Goal: Communication & Community: Answer question/provide support

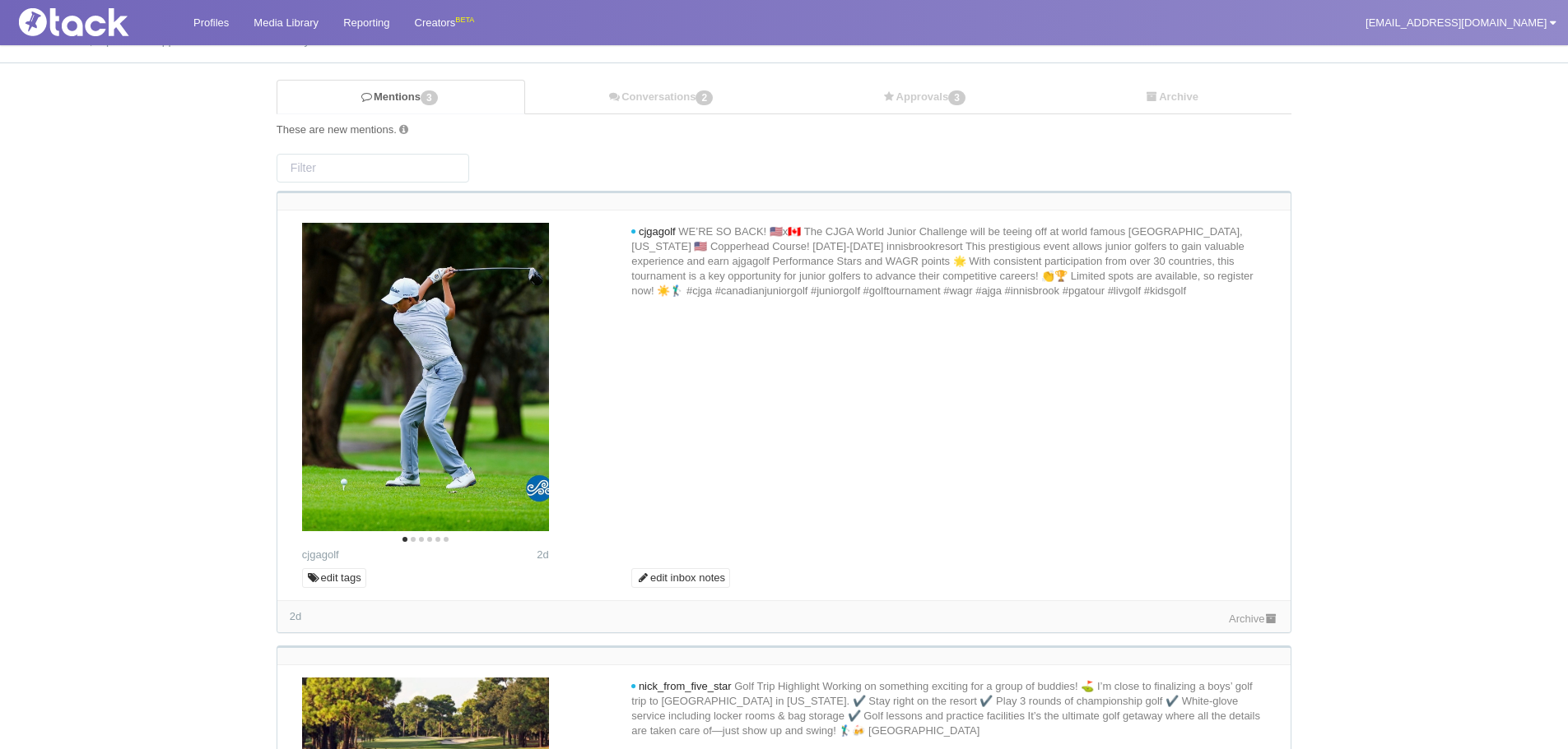
scroll to position [82, 0]
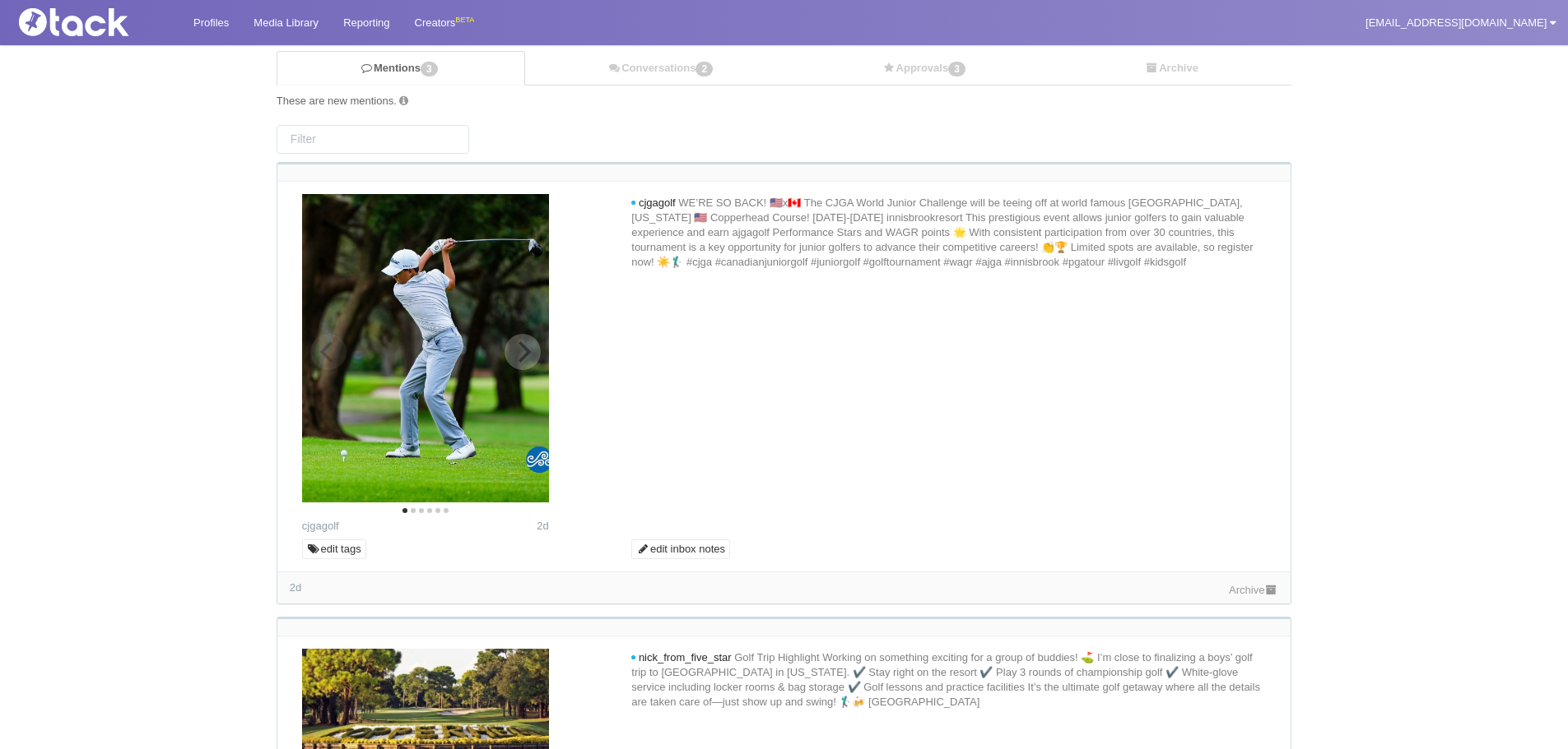
click at [523, 350] on icon "Next" at bounding box center [523, 352] width 21 height 21
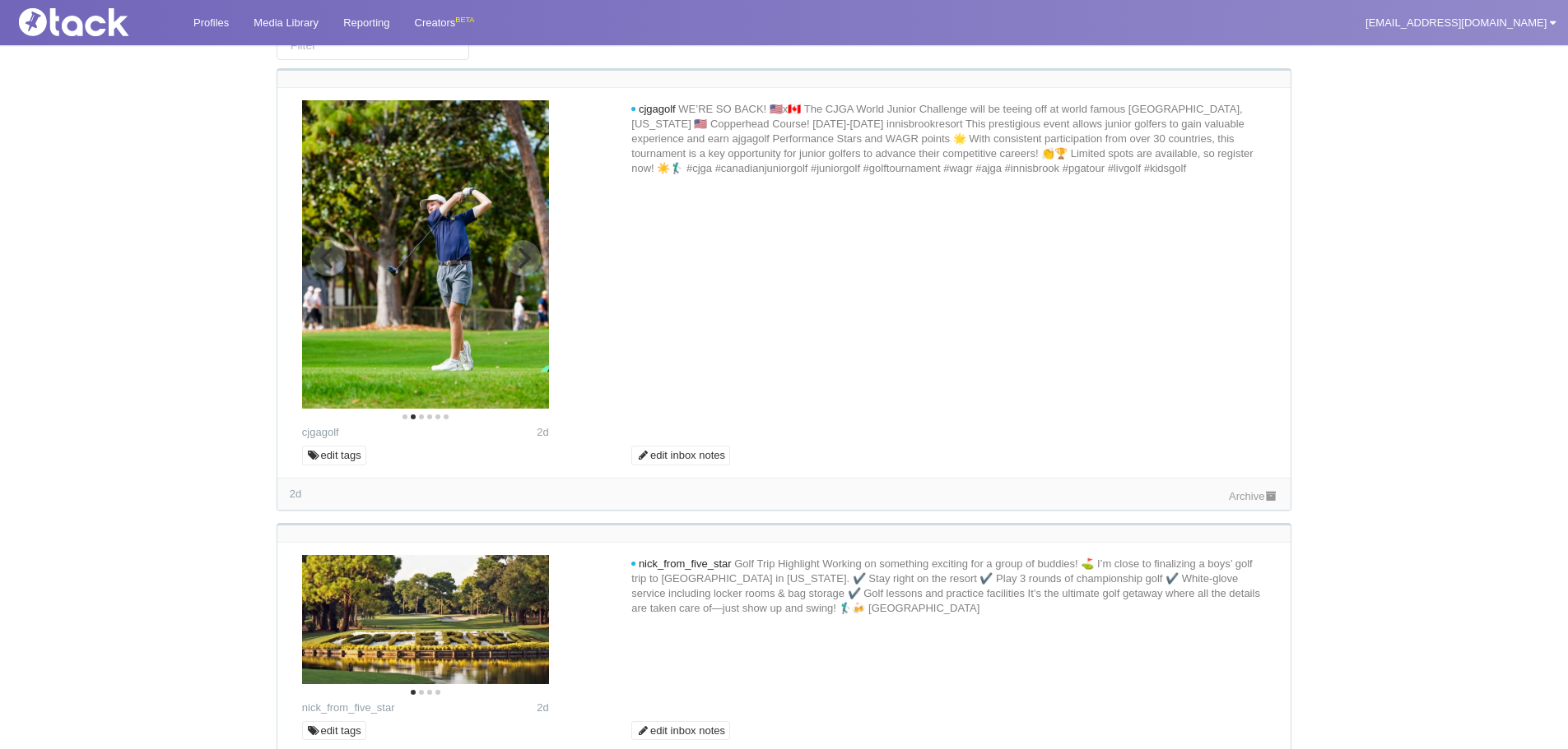
scroll to position [494, 0]
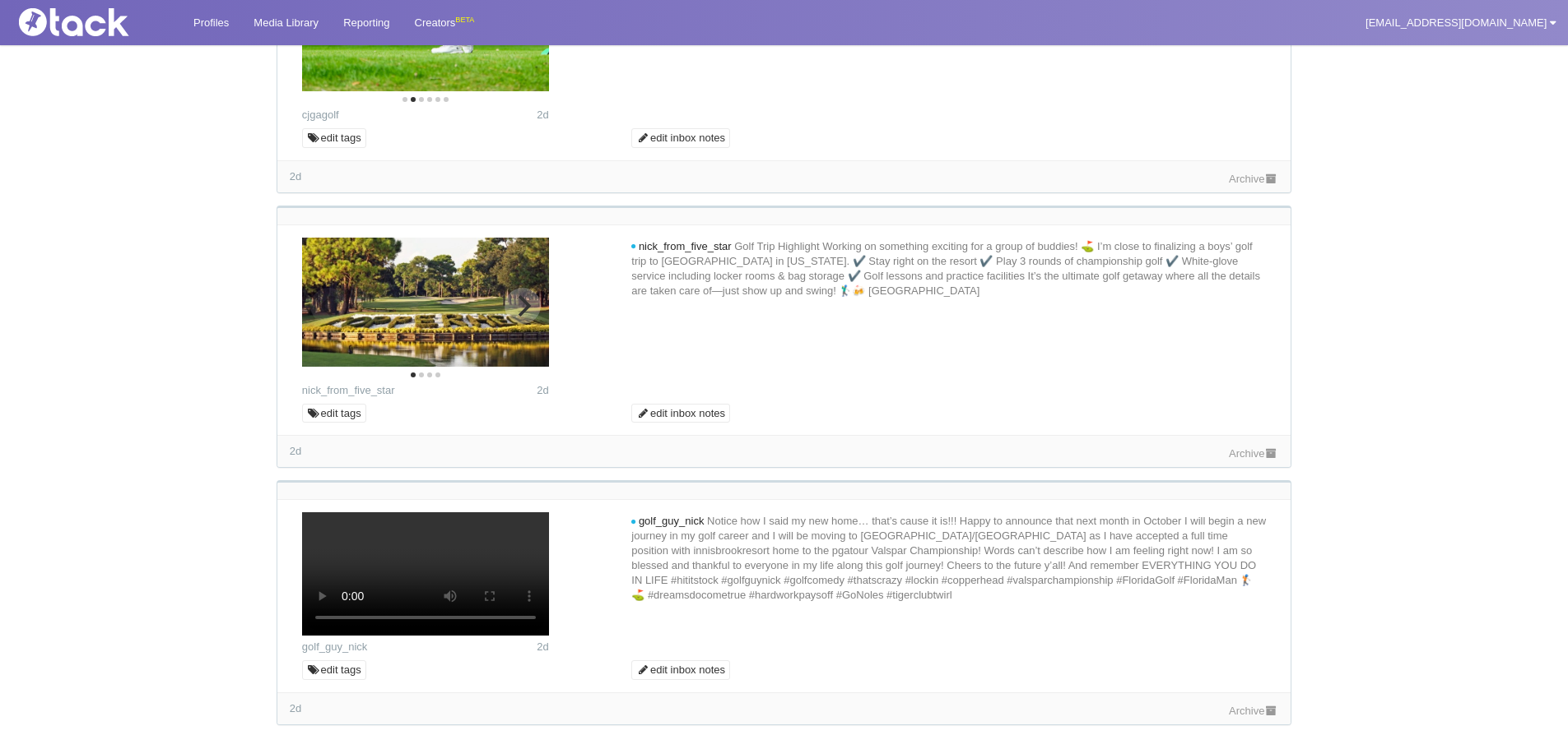
click at [526, 287] on img at bounding box center [425, 302] width 247 height 129
click at [522, 303] on icon "Next" at bounding box center [523, 306] width 21 height 21
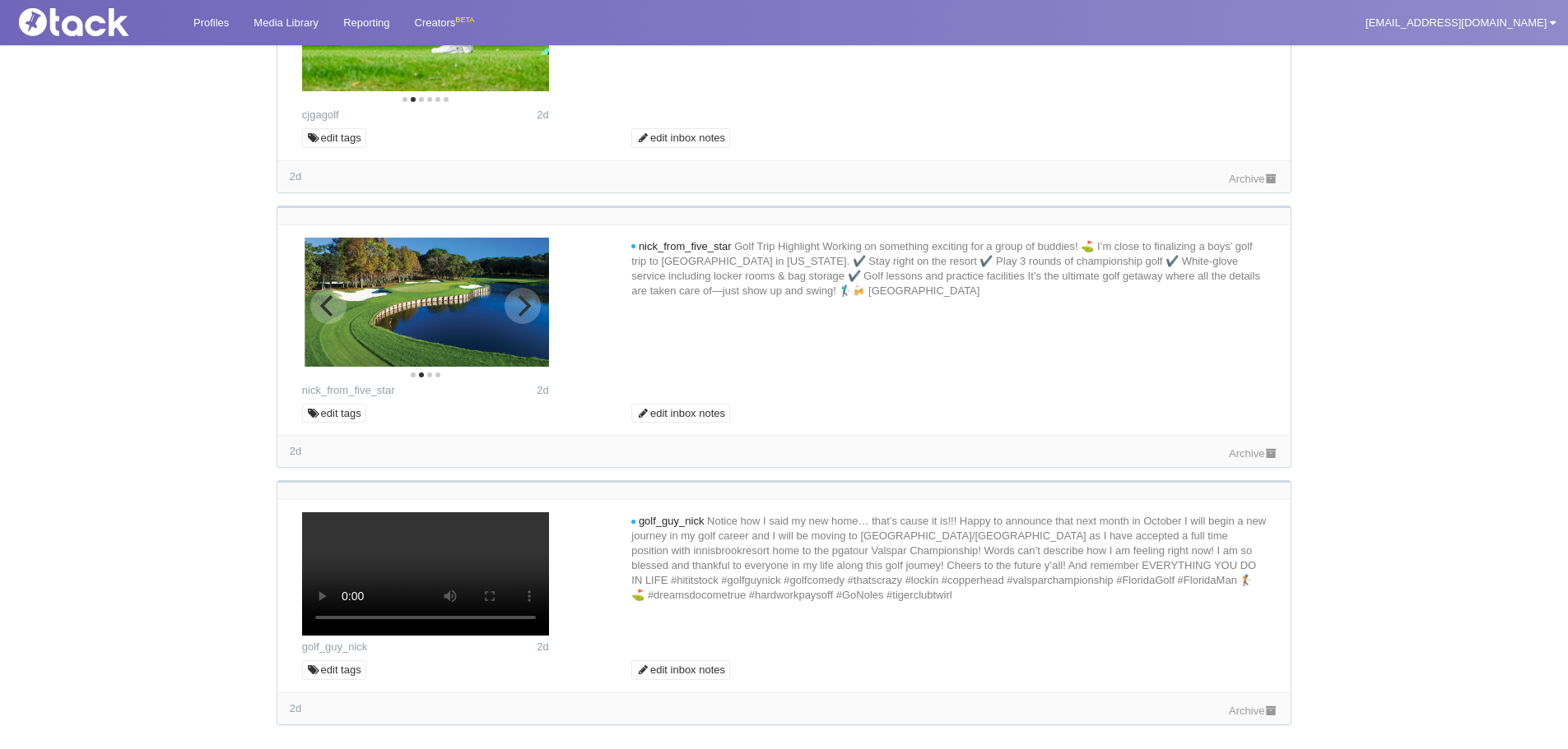
click at [522, 303] on icon "Next" at bounding box center [523, 306] width 21 height 21
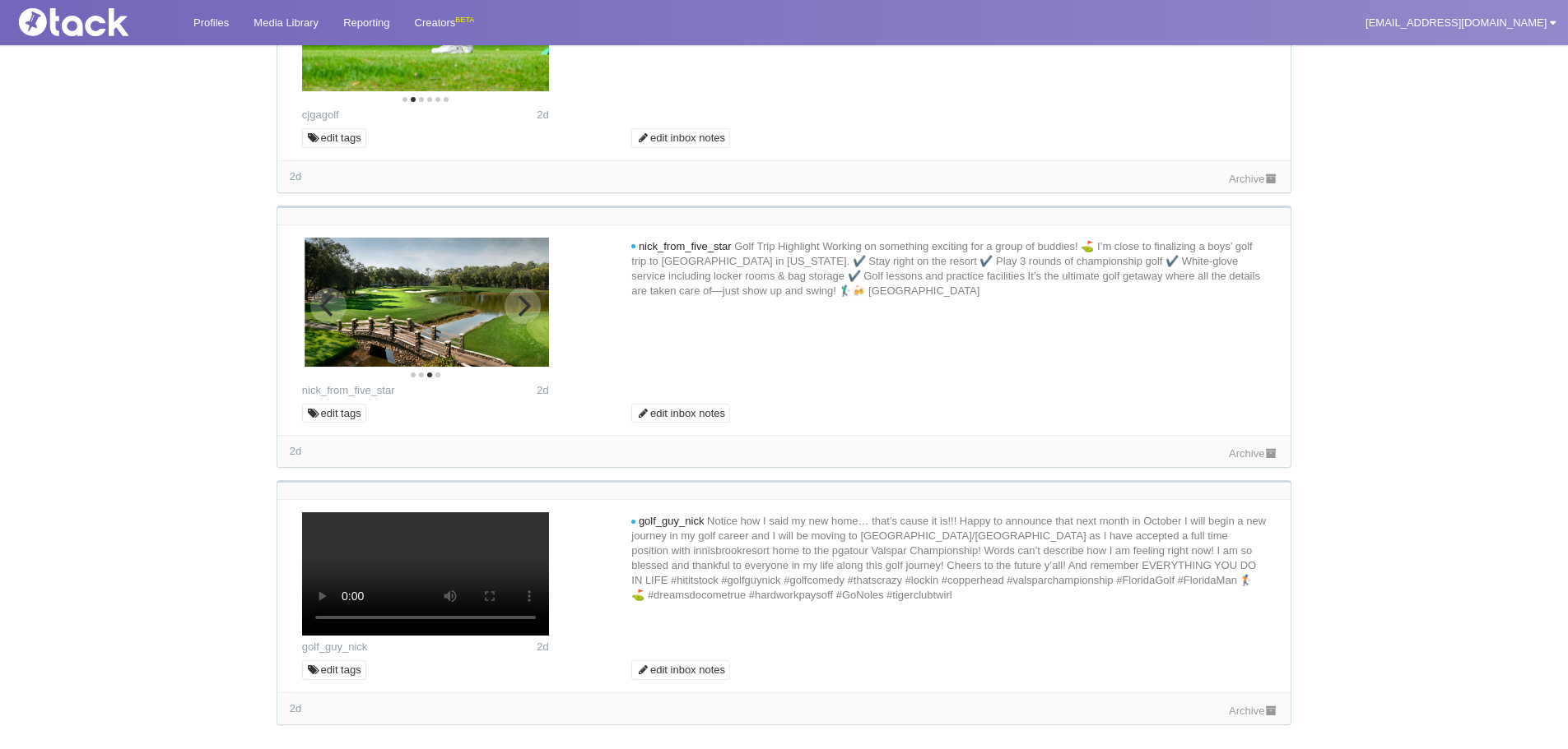
click at [522, 303] on icon "Next" at bounding box center [523, 306] width 21 height 21
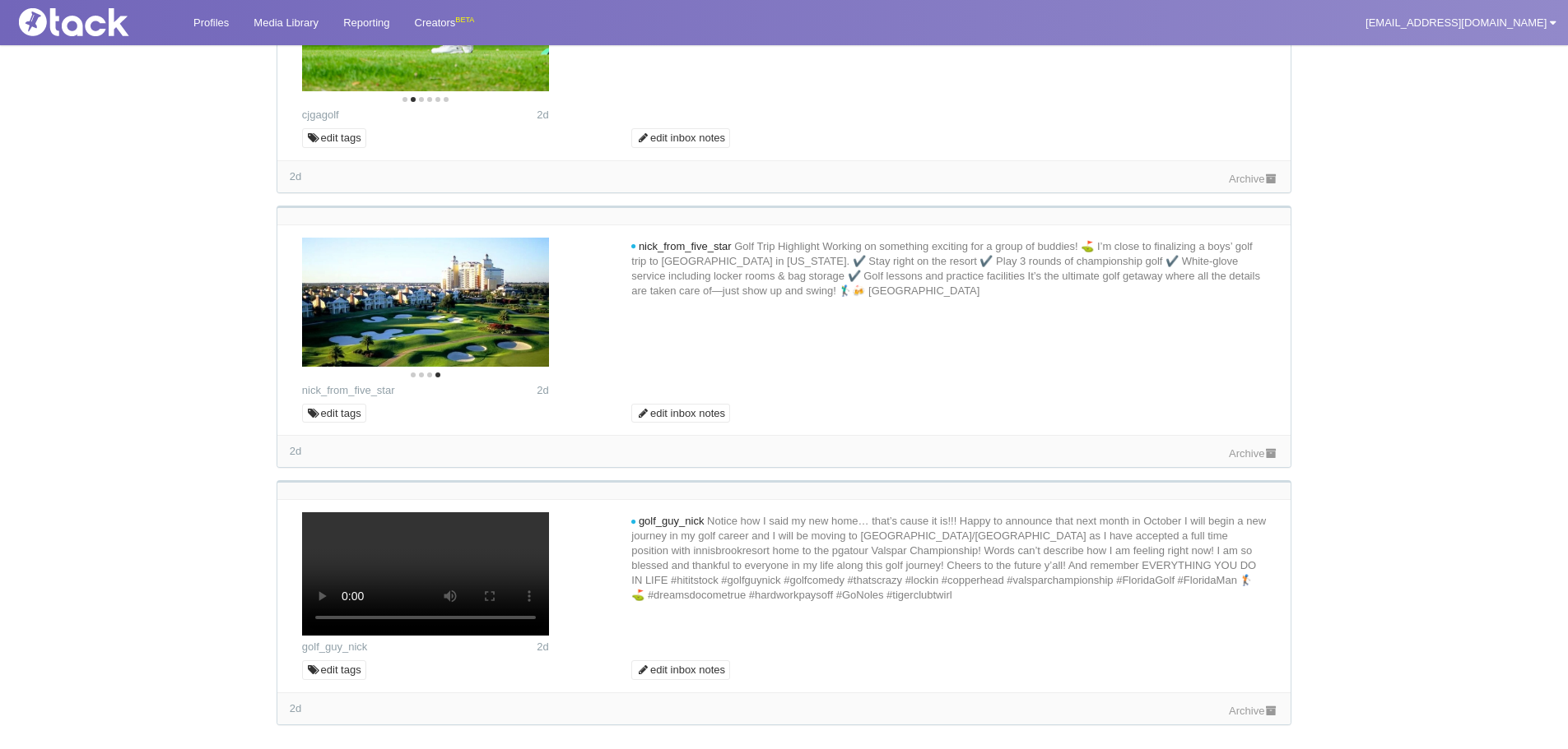
click at [1239, 442] on div "2d Archive" at bounding box center [784, 451] width 1013 height 32
click at [1241, 453] on link "Archive" at bounding box center [1253, 454] width 49 height 12
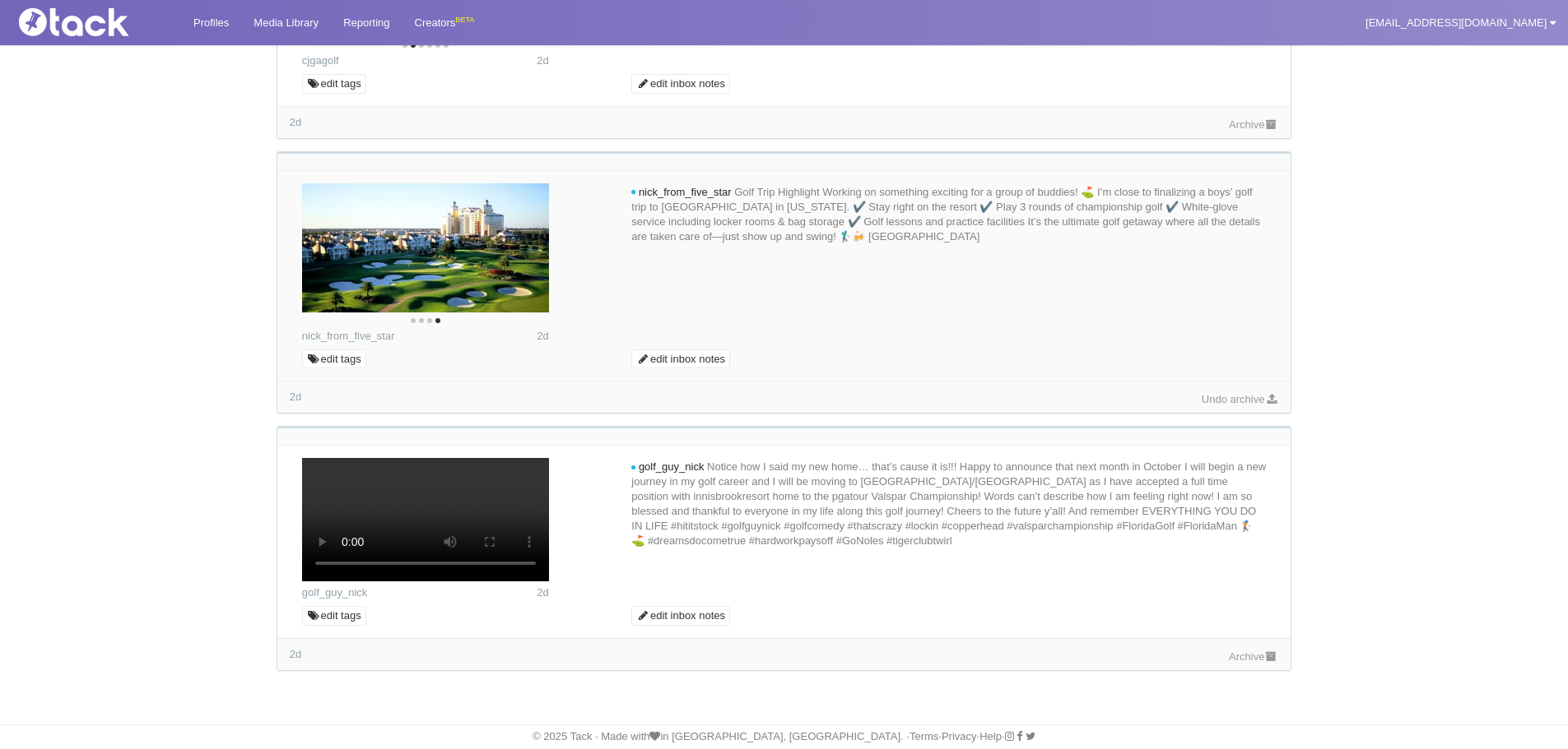
scroll to position [862, 0]
click at [1236, 662] on link "Archive" at bounding box center [1253, 656] width 49 height 12
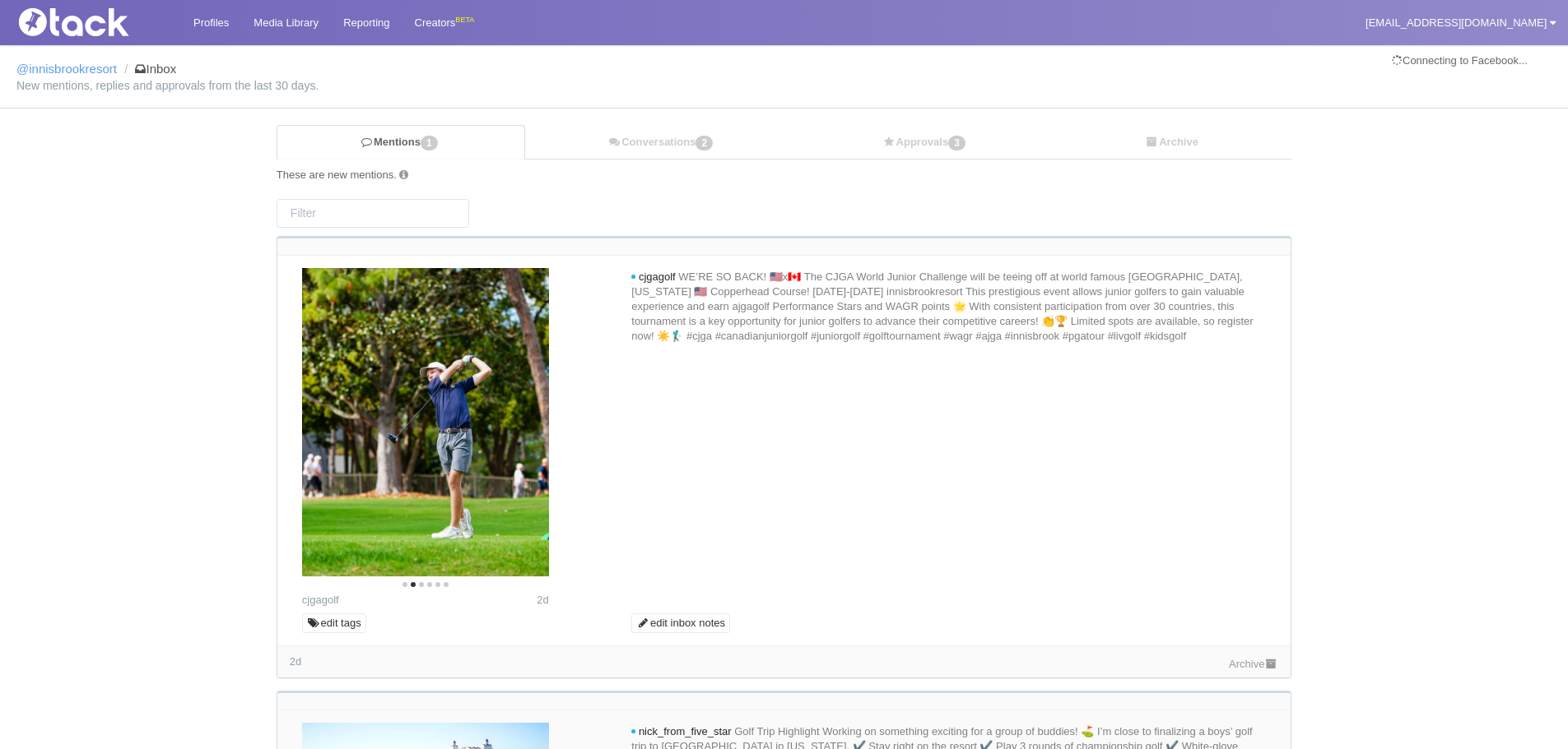
scroll to position [0, 0]
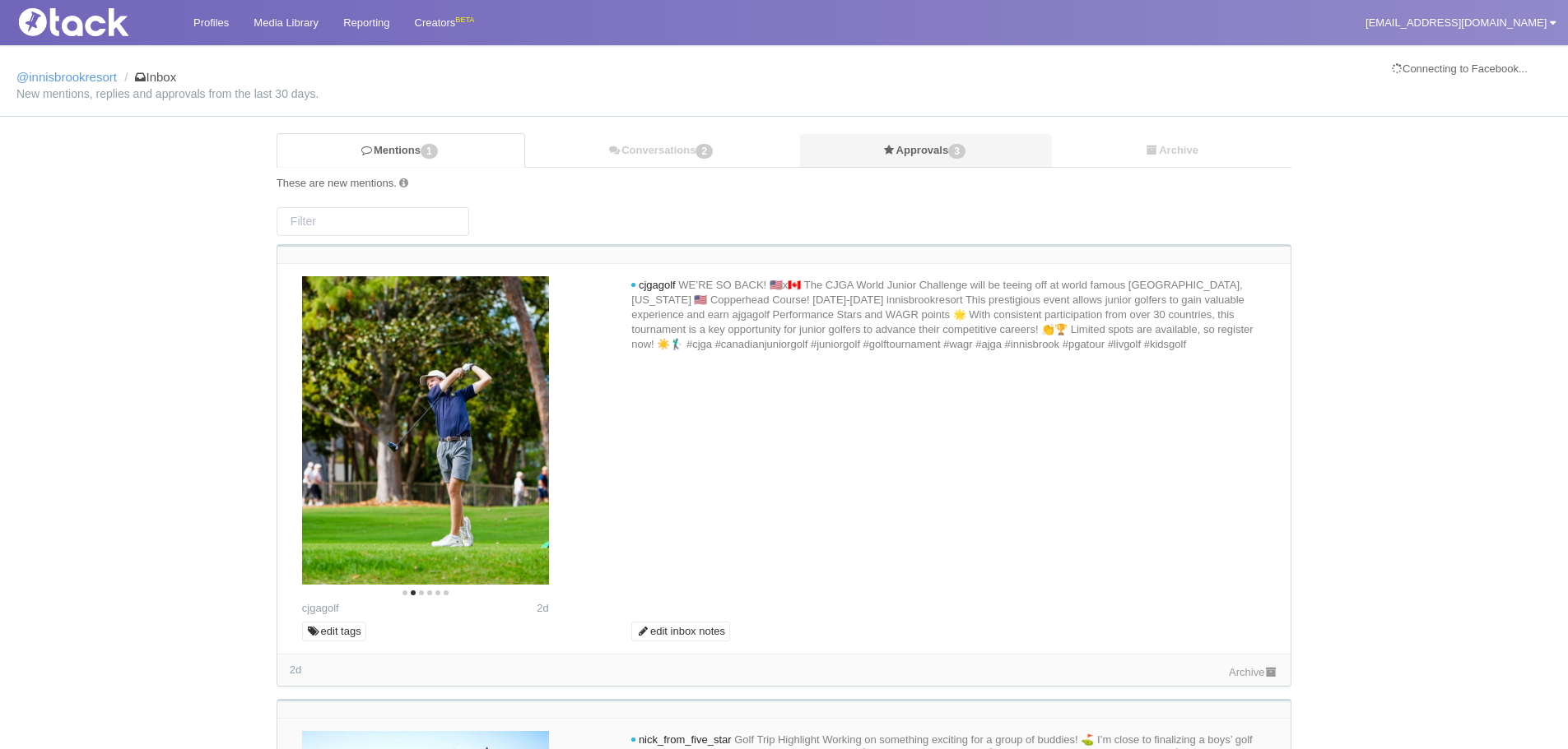
click at [923, 144] on link "Approvals 3" at bounding box center [926, 151] width 252 height 34
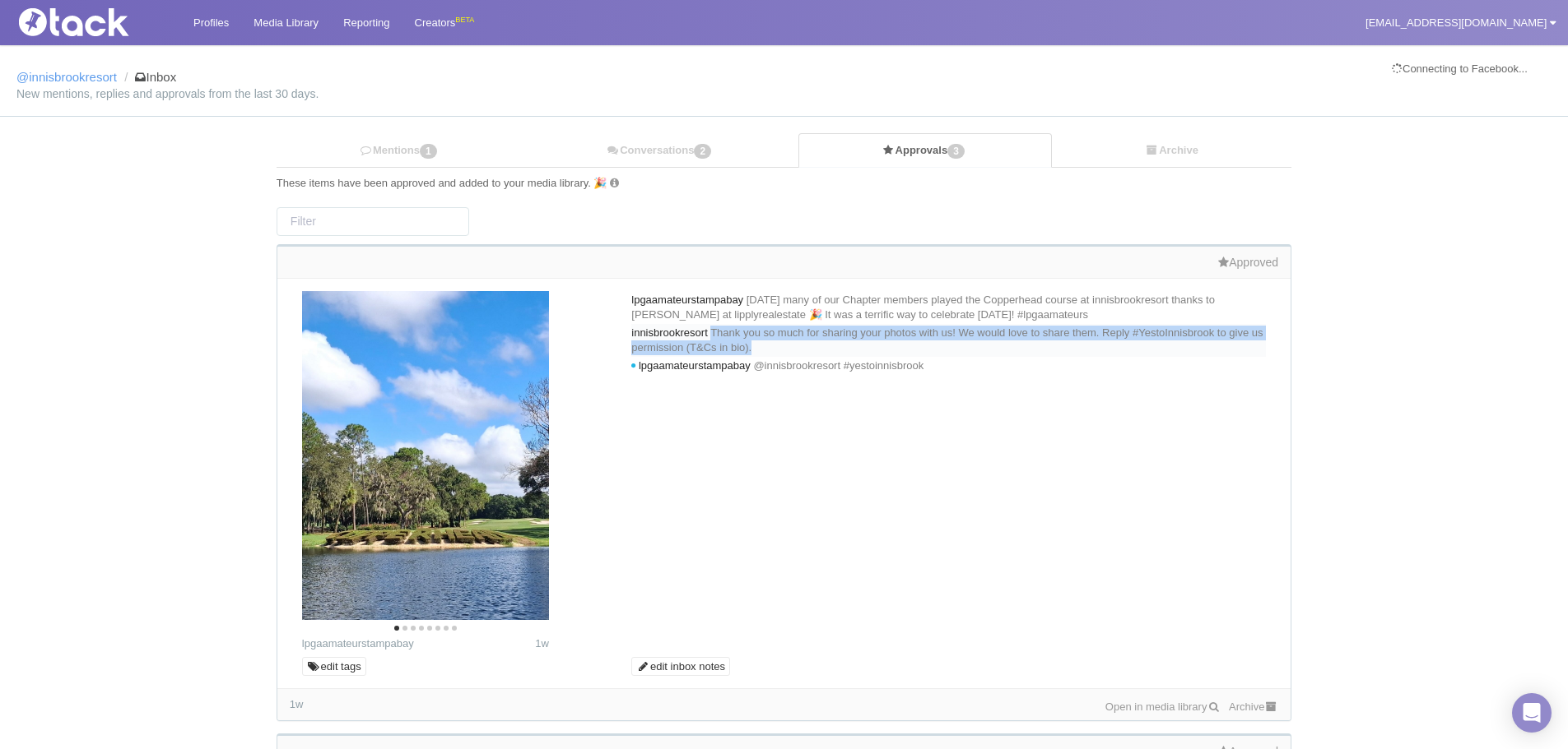
drag, startPoint x: 951, startPoint y: 350, endPoint x: 725, endPoint y: 326, distance: 227.3
click at [725, 326] on div "innisbrookresort Thank you so much for sharing your photos with us! We would lo…" at bounding box center [948, 340] width 634 height 33
copy span "Thank you so much for sharing your photos with us! We would love to share them.…"
click at [677, 136] on link "Conversations 2" at bounding box center [661, 151] width 274 height 34
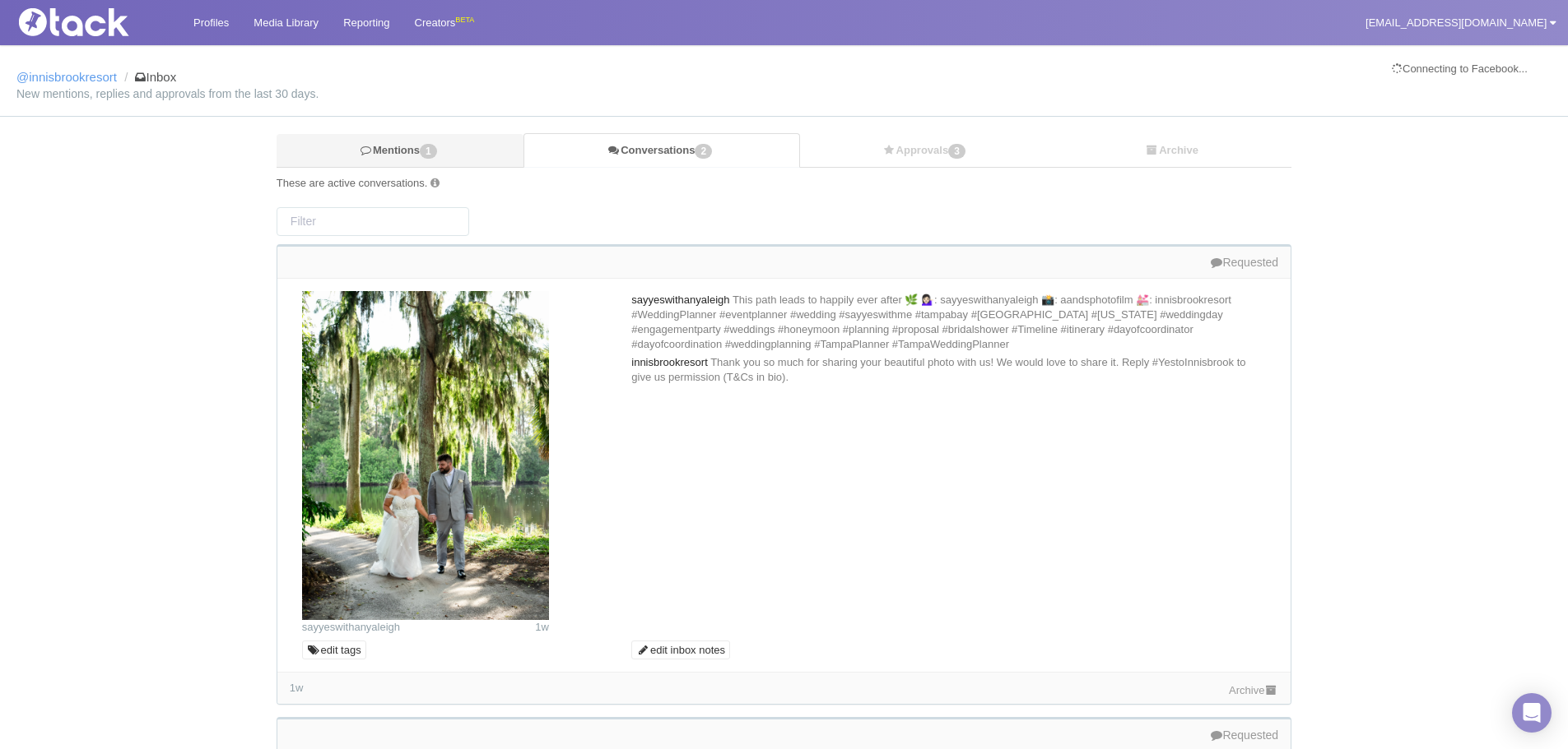
click at [440, 166] on link "Mentions 1" at bounding box center [399, 151] width 247 height 34
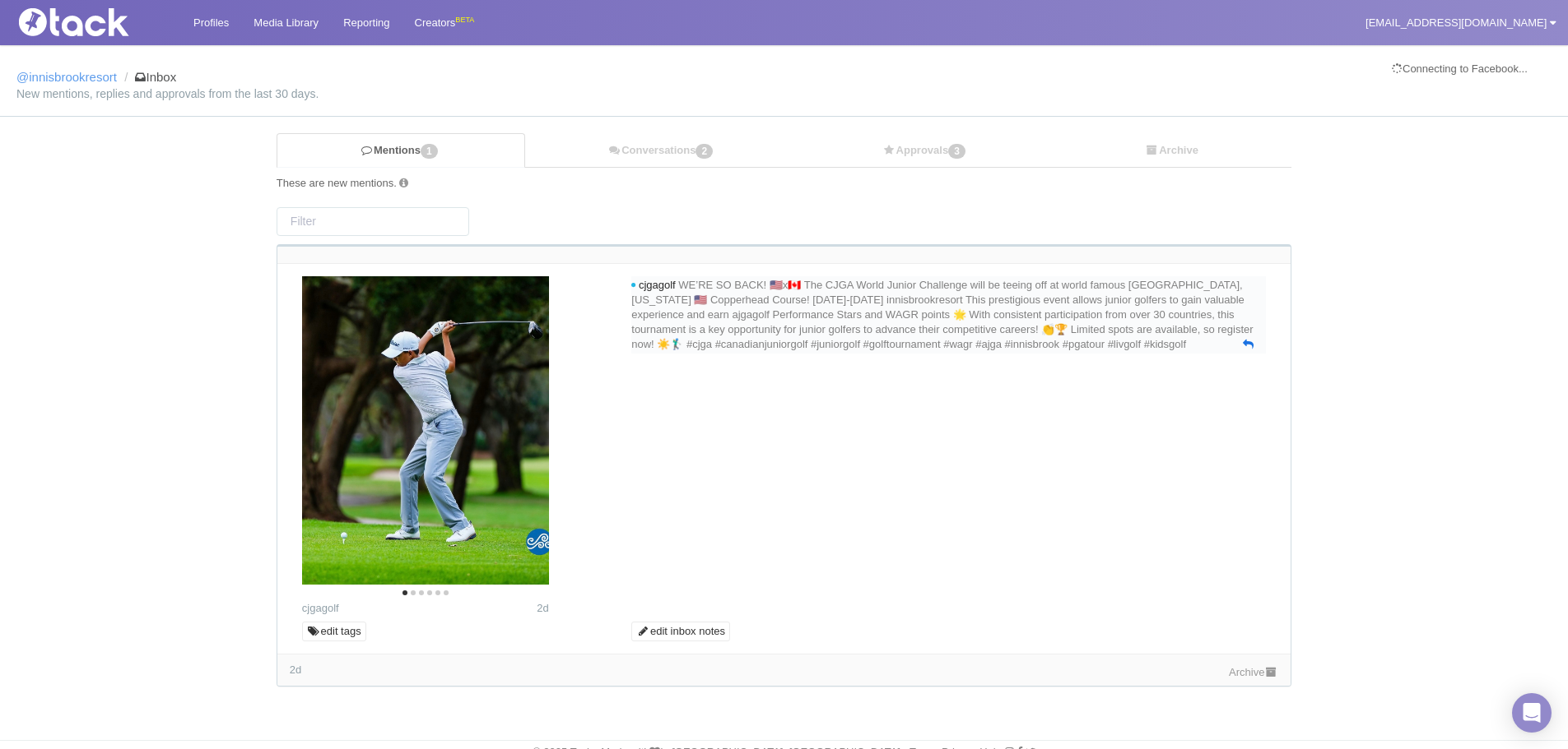
click at [1247, 350] on icon at bounding box center [1247, 343] width 11 height 11
click at [1247, 352] on link at bounding box center [1247, 344] width 11 height 14
click at [1091, 399] on textarea at bounding box center [948, 380] width 627 height 49
paste textarea "Thank you so much for sharing your photos with us! We would love to share them.…"
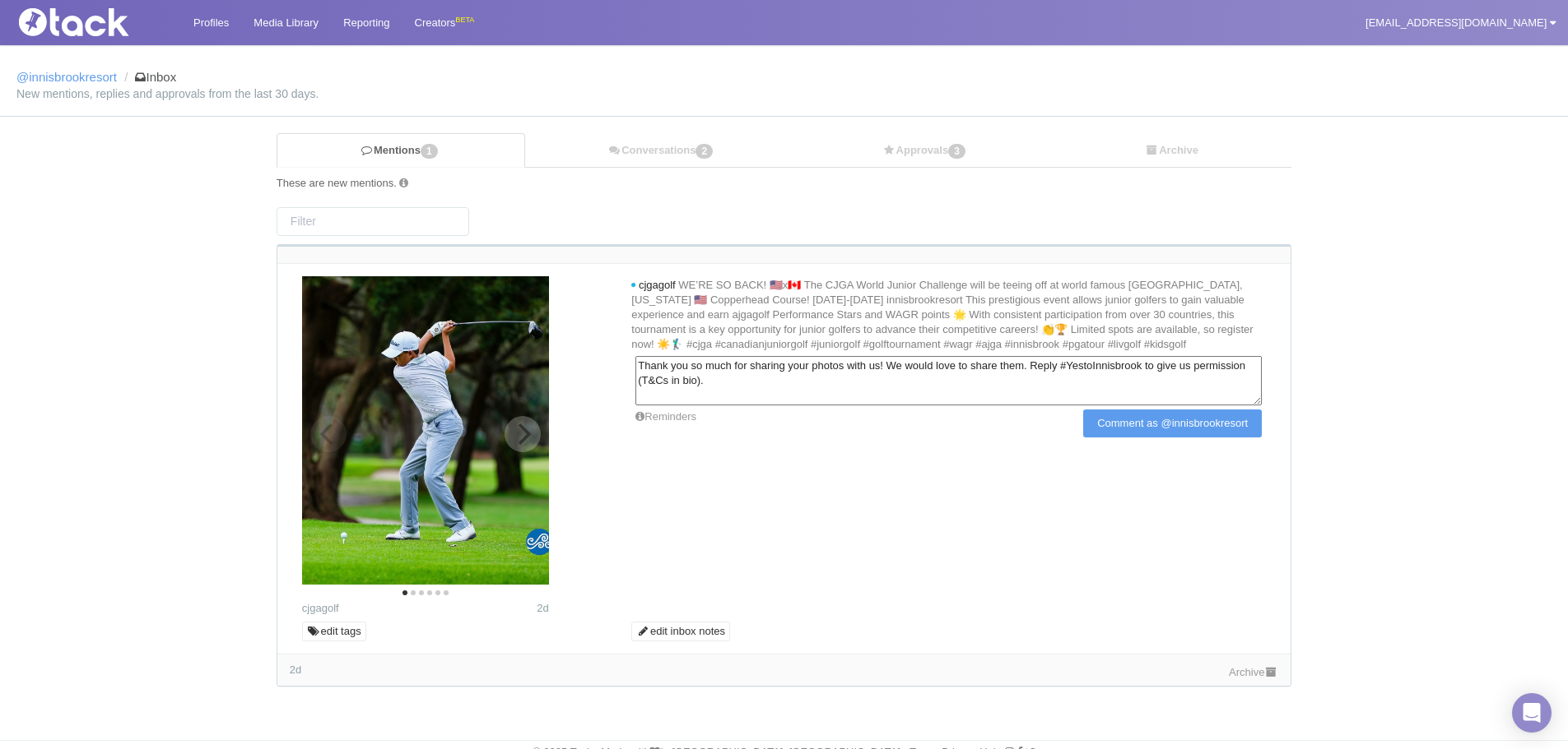
type textarea "Thank you so much for sharing your photos with us! We would love to share them.…"
click at [527, 442] on icon "Next" at bounding box center [523, 434] width 21 height 21
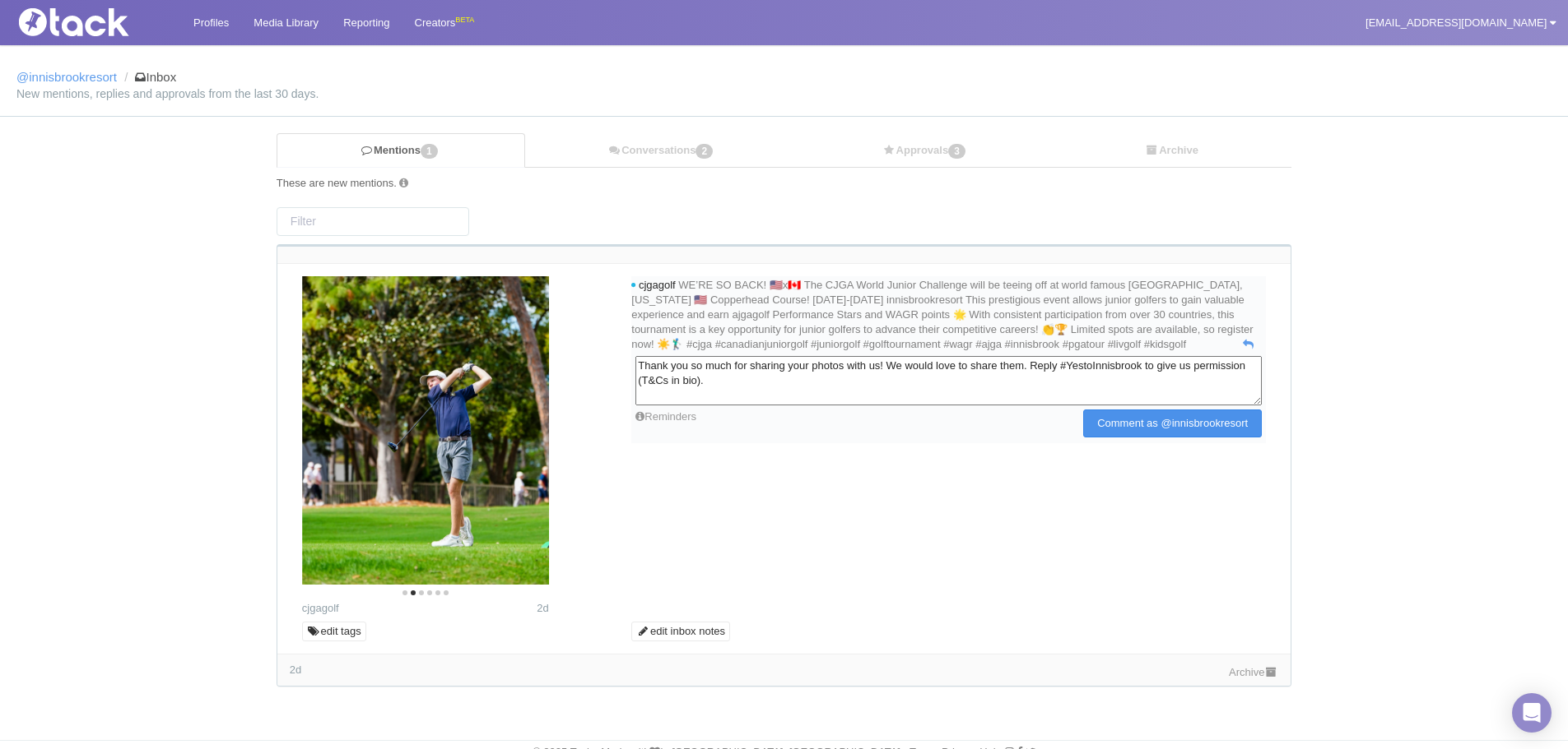
click at [1202, 433] on input "Comment as @innisbrookresort" at bounding box center [1173, 423] width 178 height 28
type input "Commenting..."
